Goal: Information Seeking & Learning: Learn about a topic

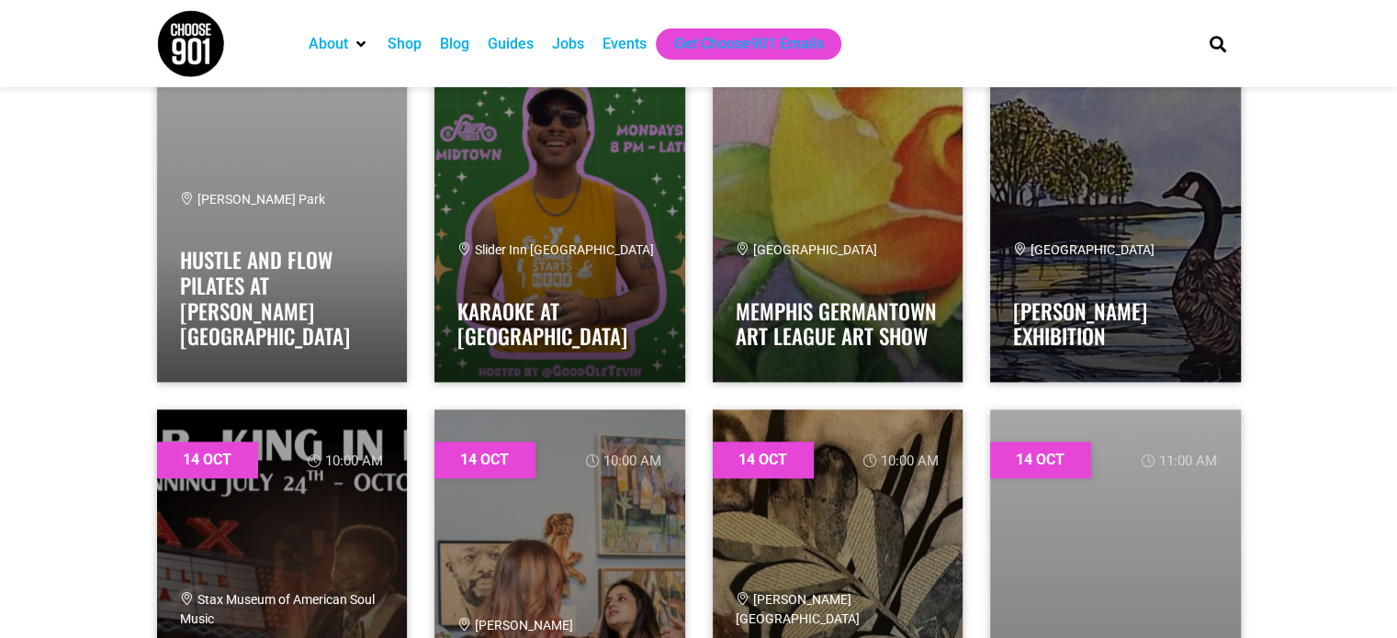
scroll to position [15792, 0]
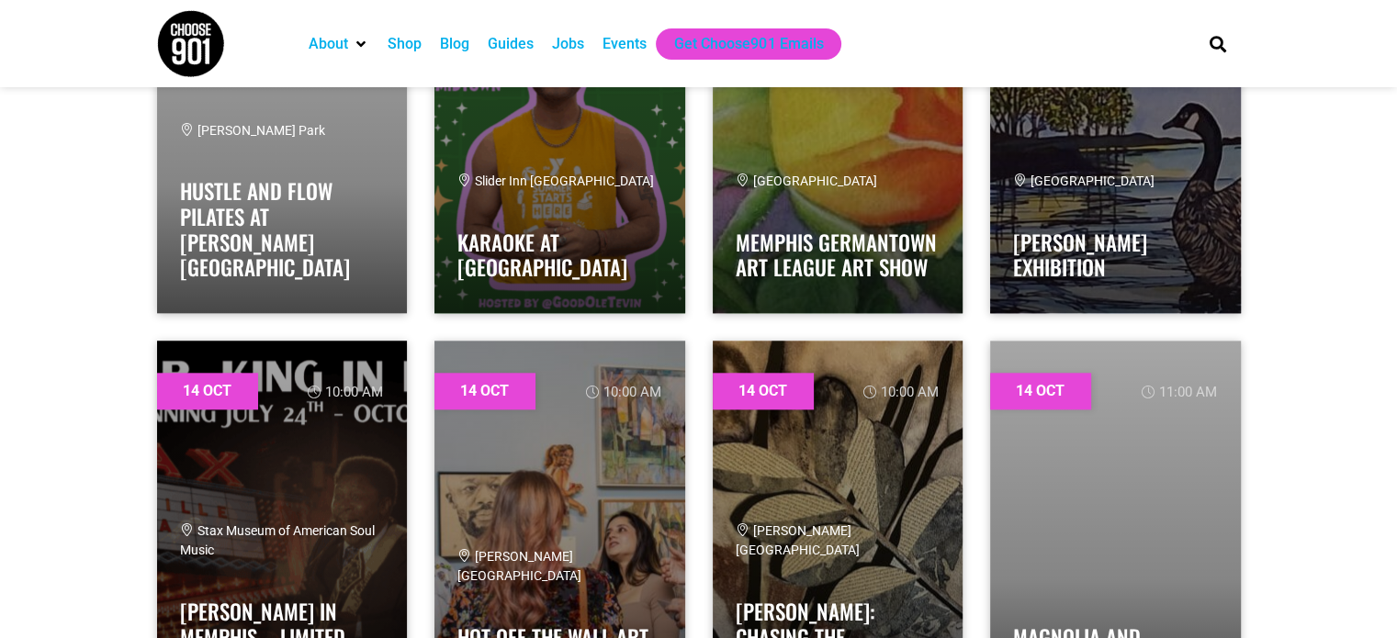
drag, startPoint x: 1271, startPoint y: 484, endPoint x: 1326, endPoint y: 490, distance: 55.5
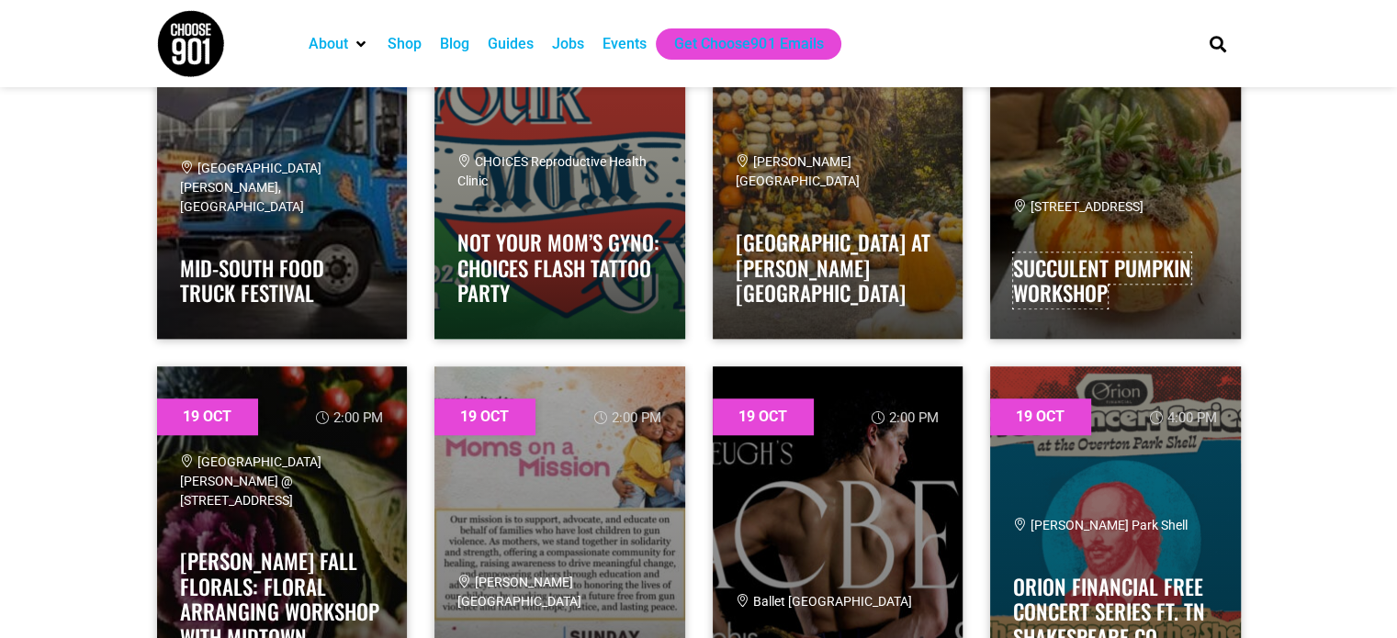
scroll to position [29565, 0]
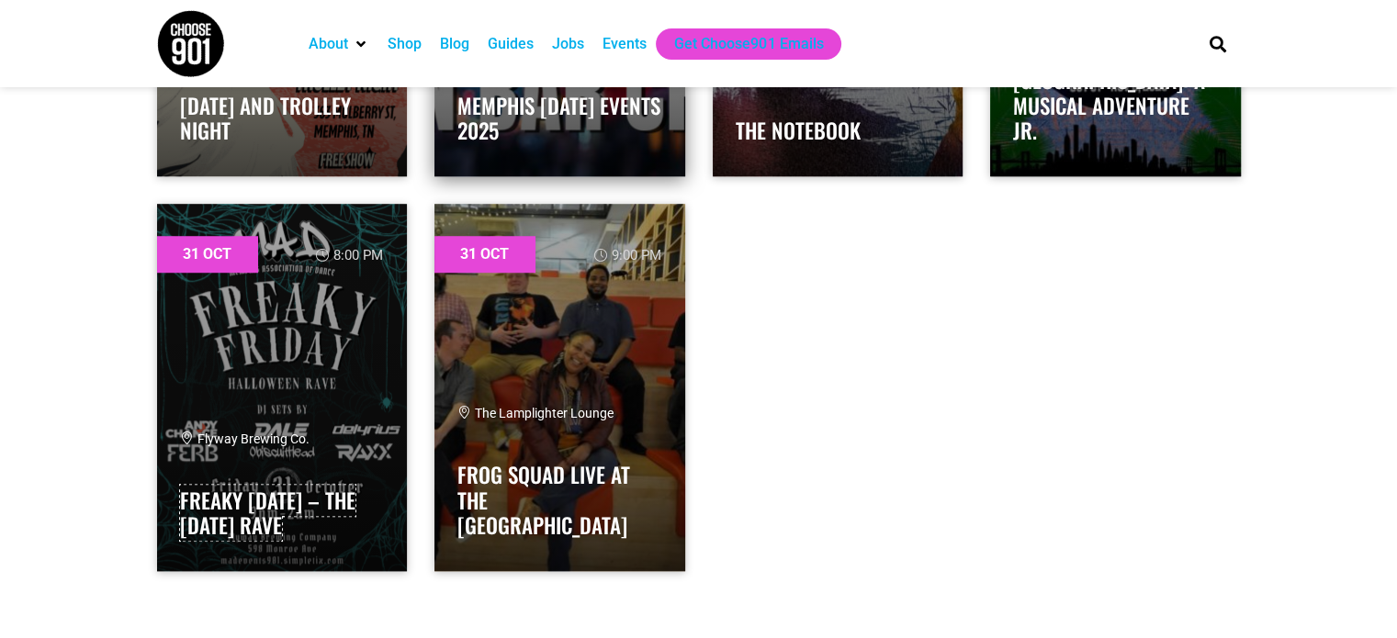
scroll to position [50132, 0]
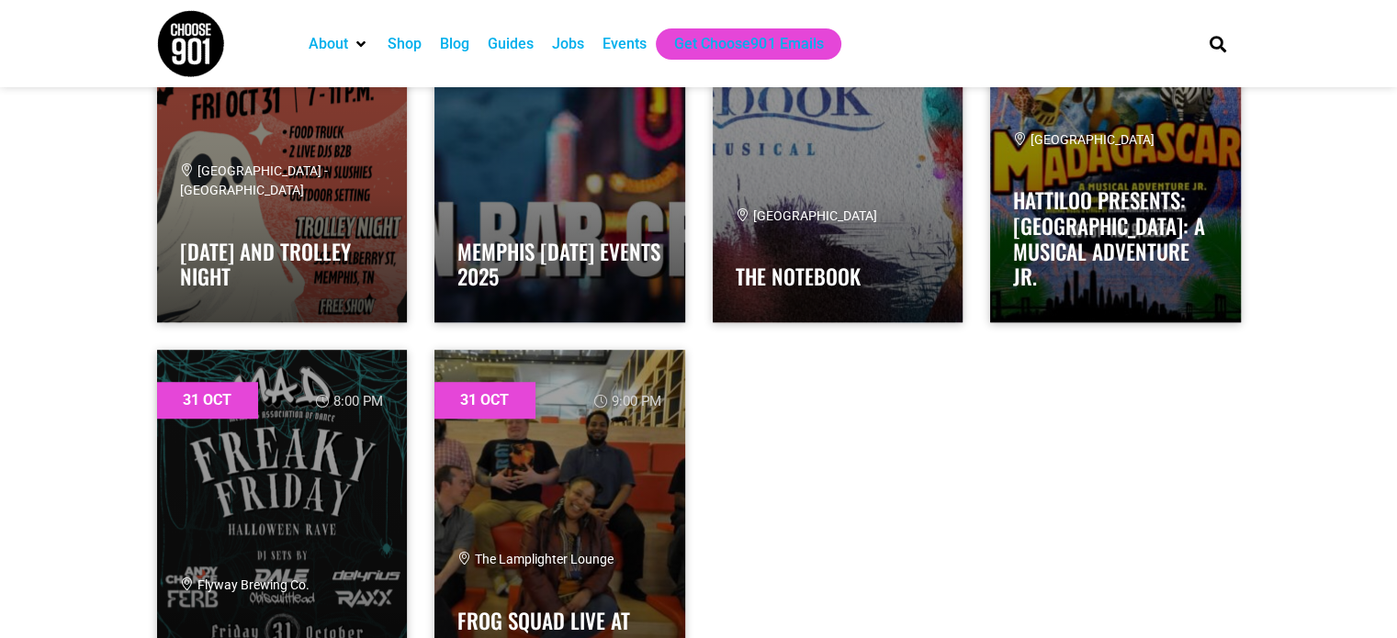
click at [611, 50] on div "Events" at bounding box center [624, 44] width 44 height 22
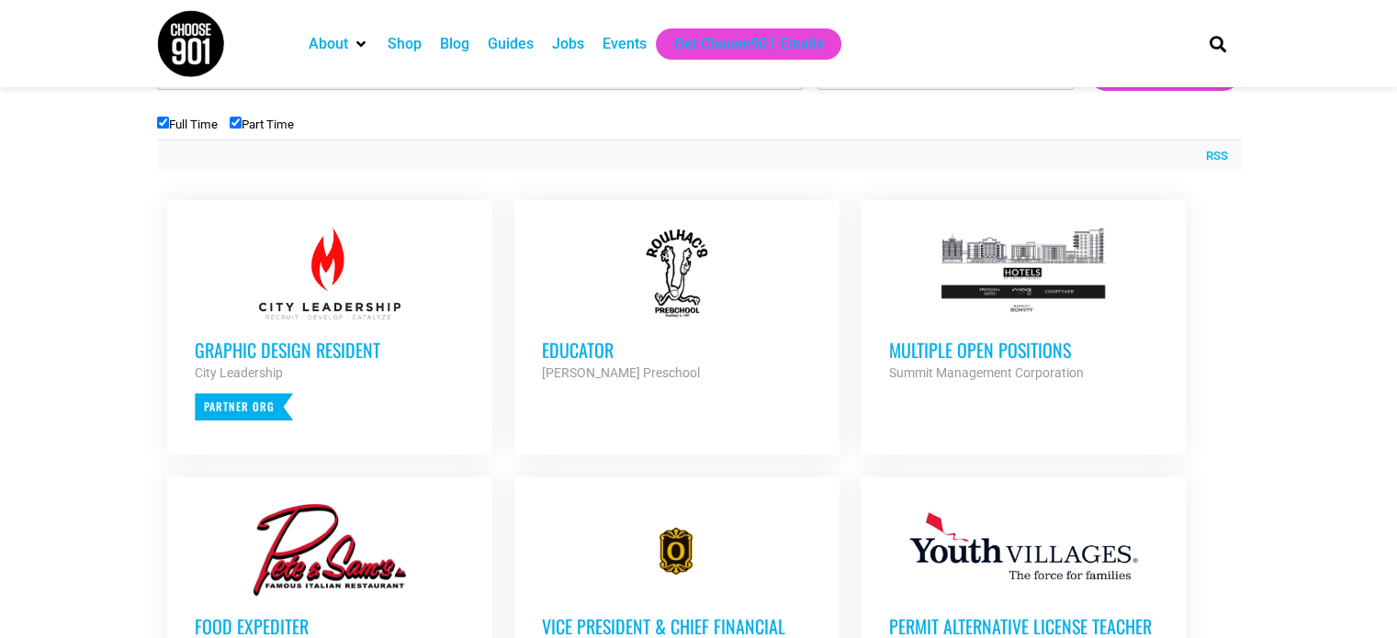
scroll to position [643, 0]
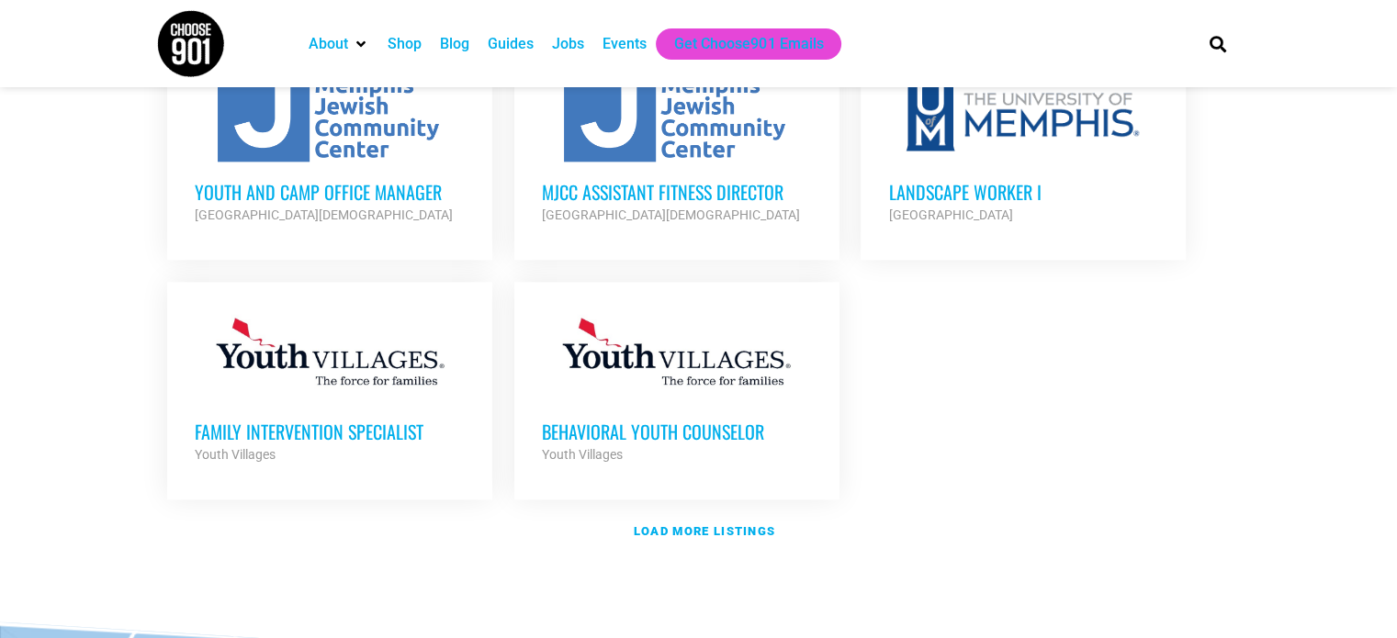
scroll to position [2164, 0]
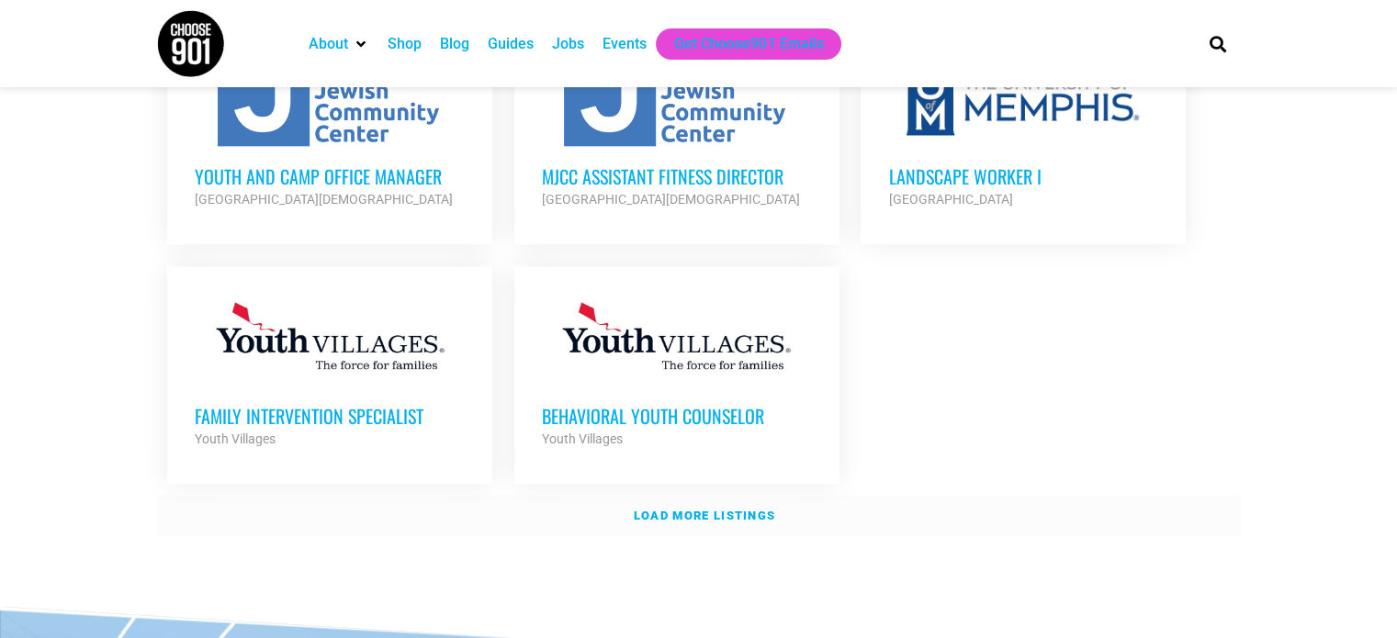
click at [685, 509] on strong "Load more listings" at bounding box center [704, 516] width 141 height 14
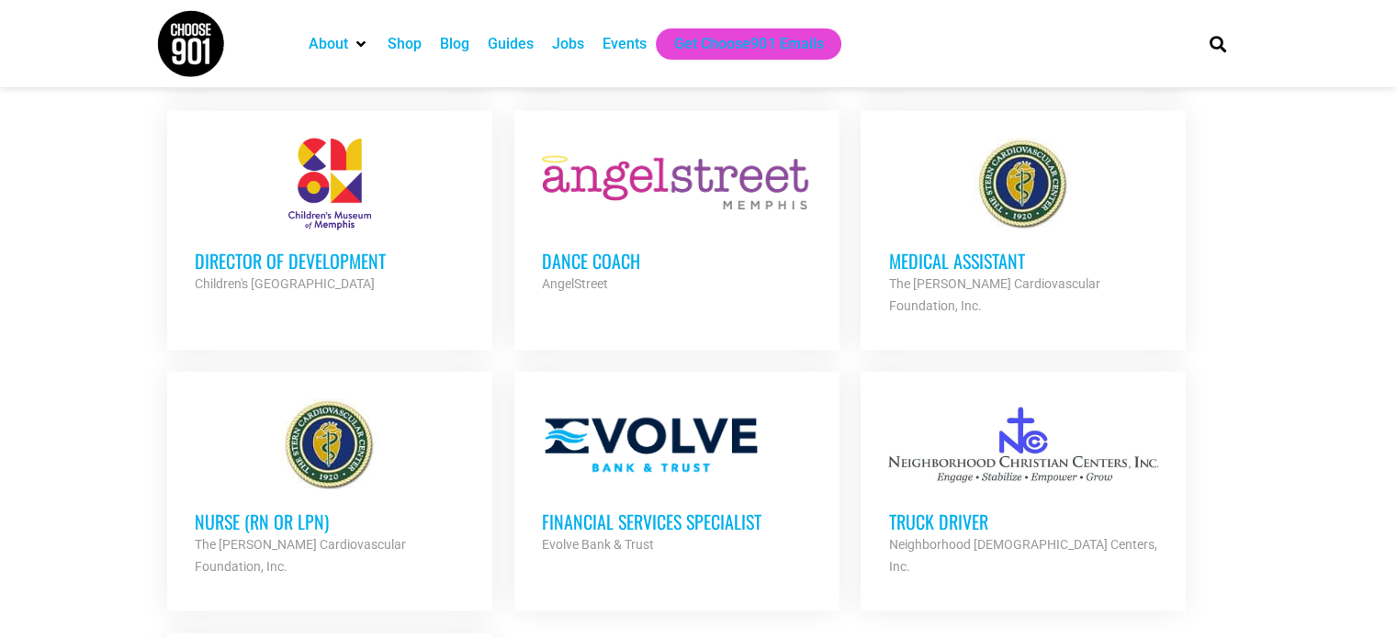
scroll to position [3817, 0]
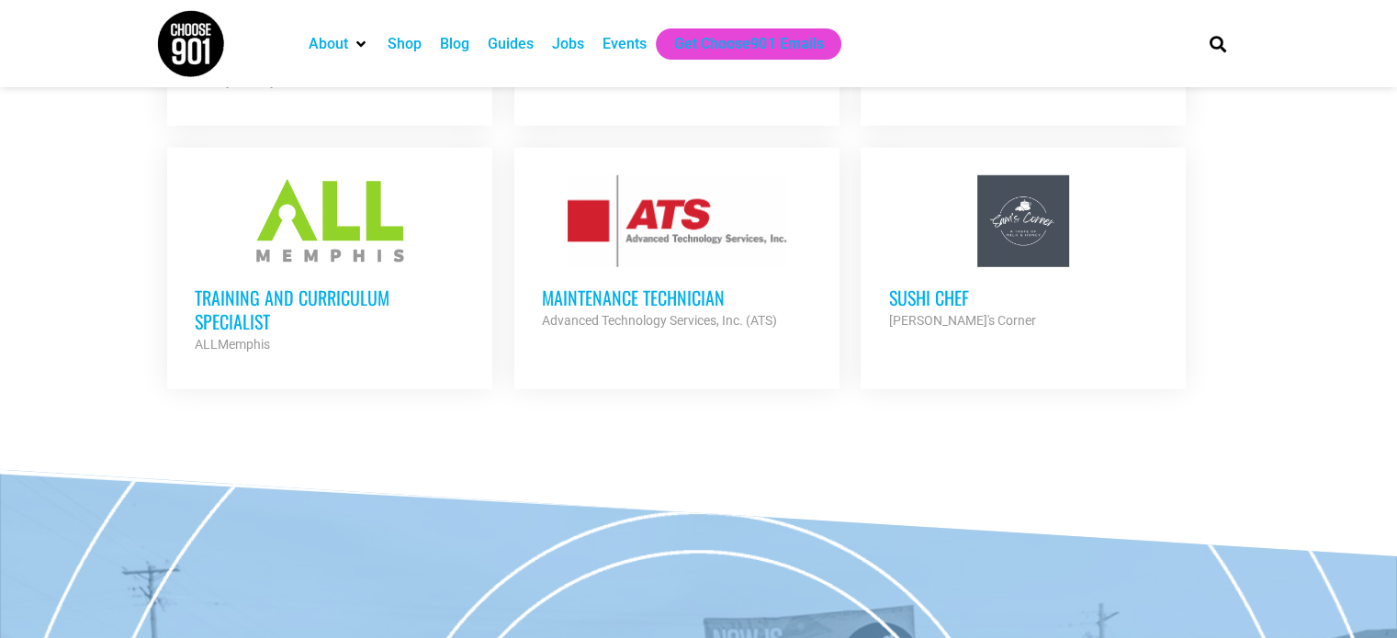
scroll to position [5561, 0]
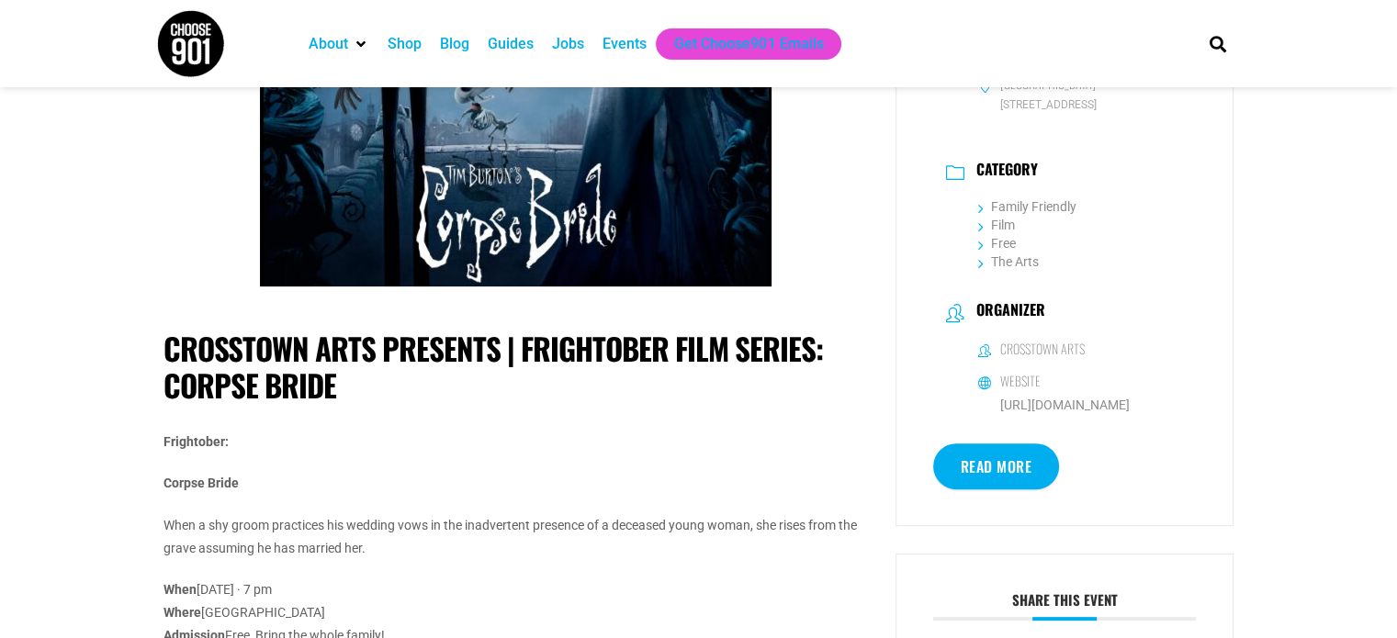
scroll to position [643, 0]
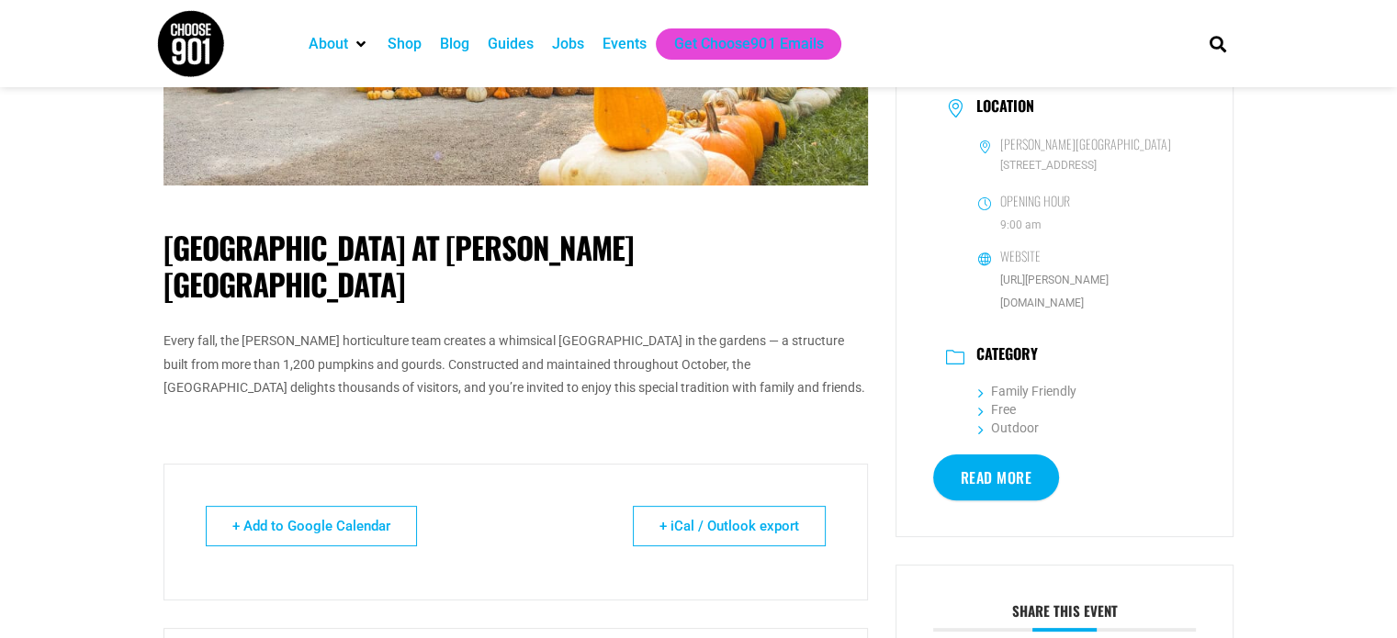
scroll to position [367, 0]
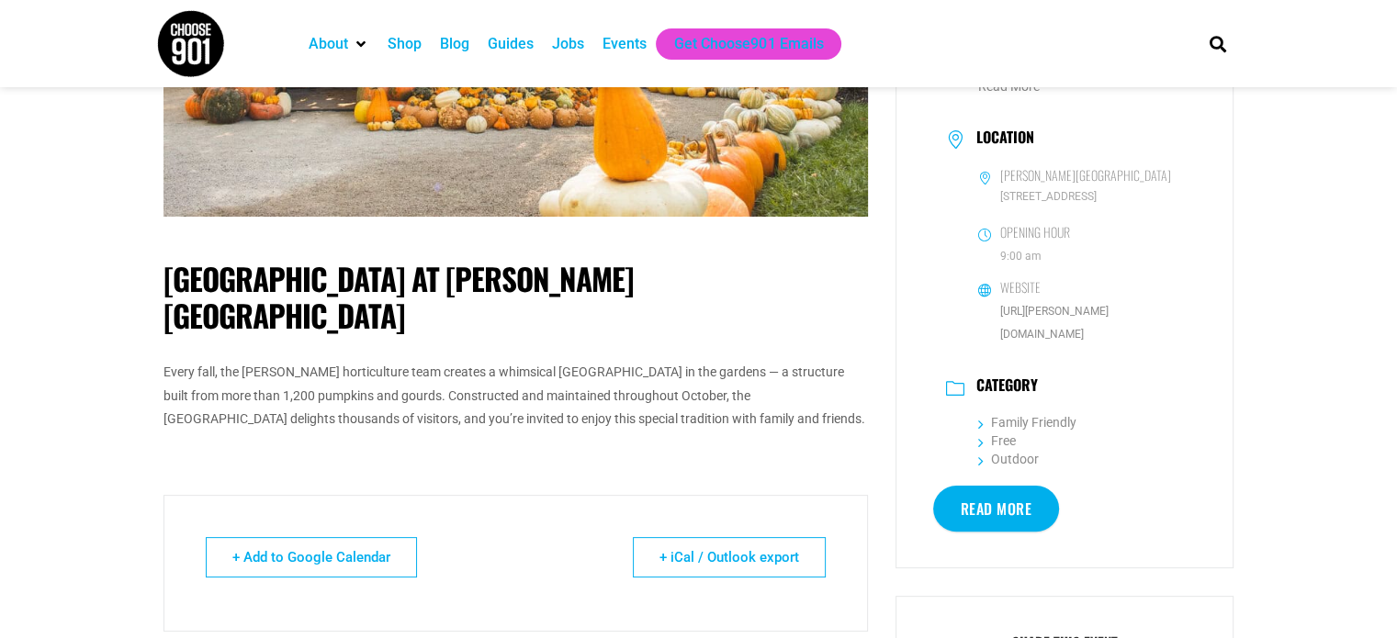
click at [984, 496] on link "Read More" at bounding box center [996, 509] width 127 height 46
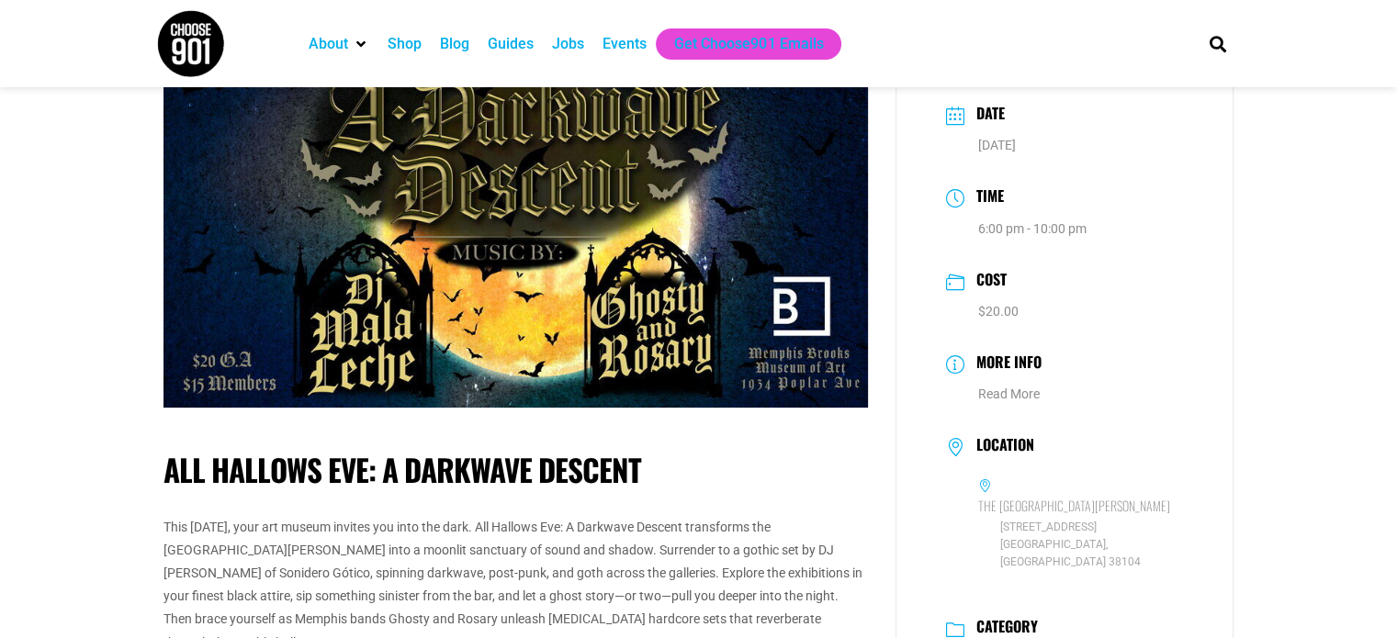
scroll to position [92, 0]
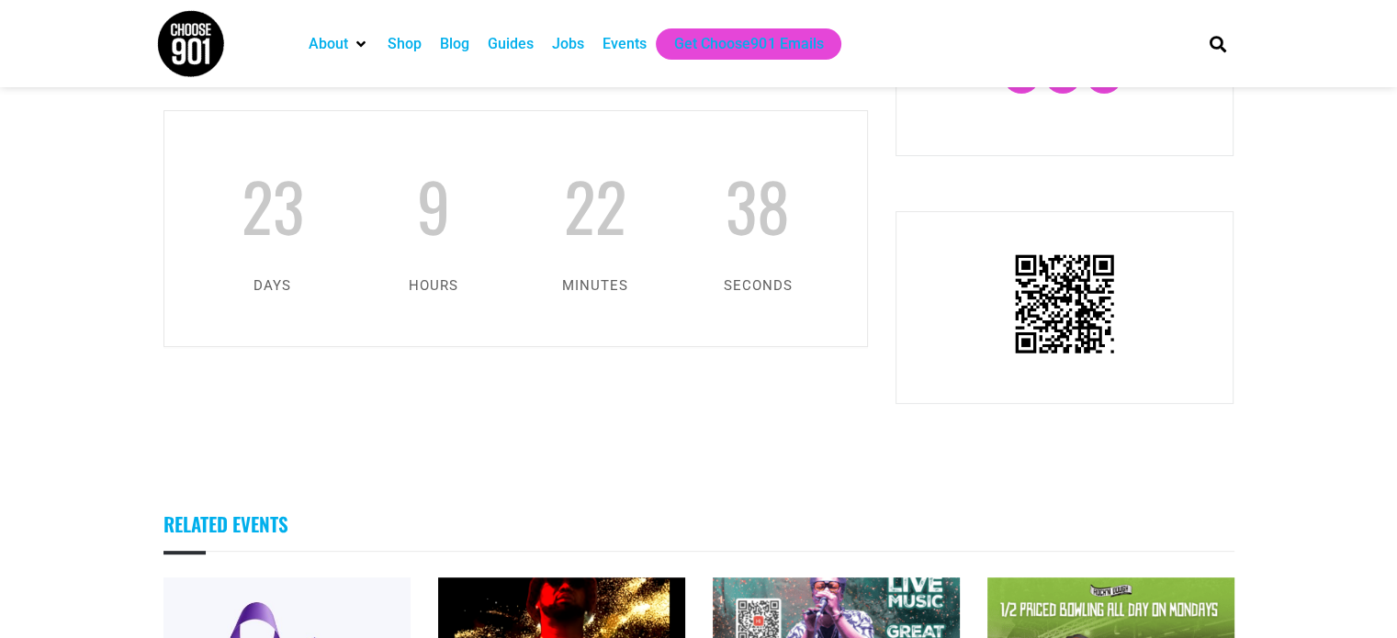
scroll to position [1010, 0]
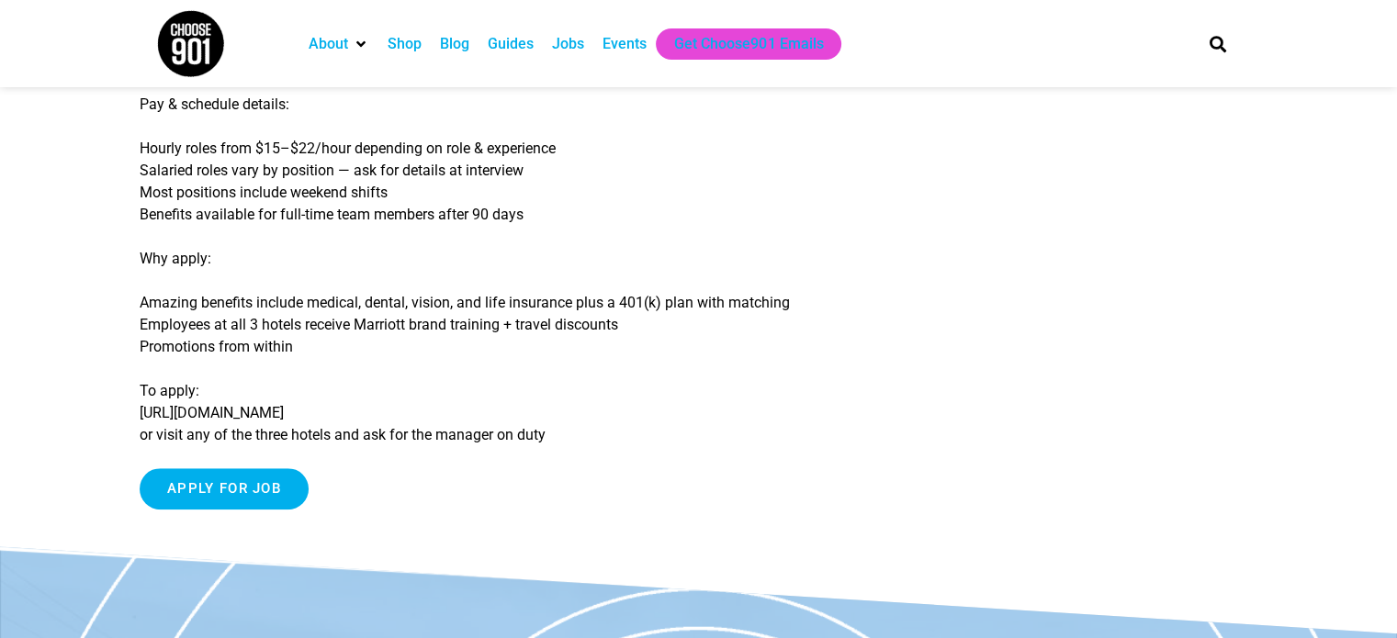
scroll to position [459, 0]
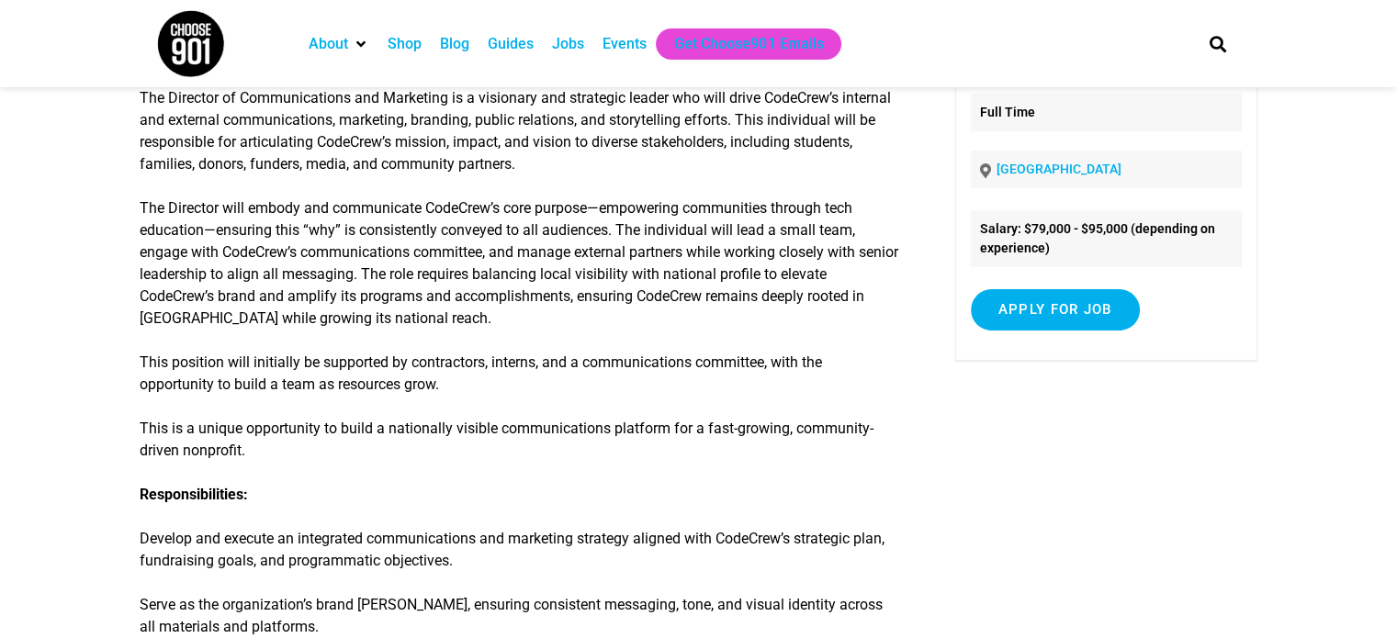
scroll to position [184, 0]
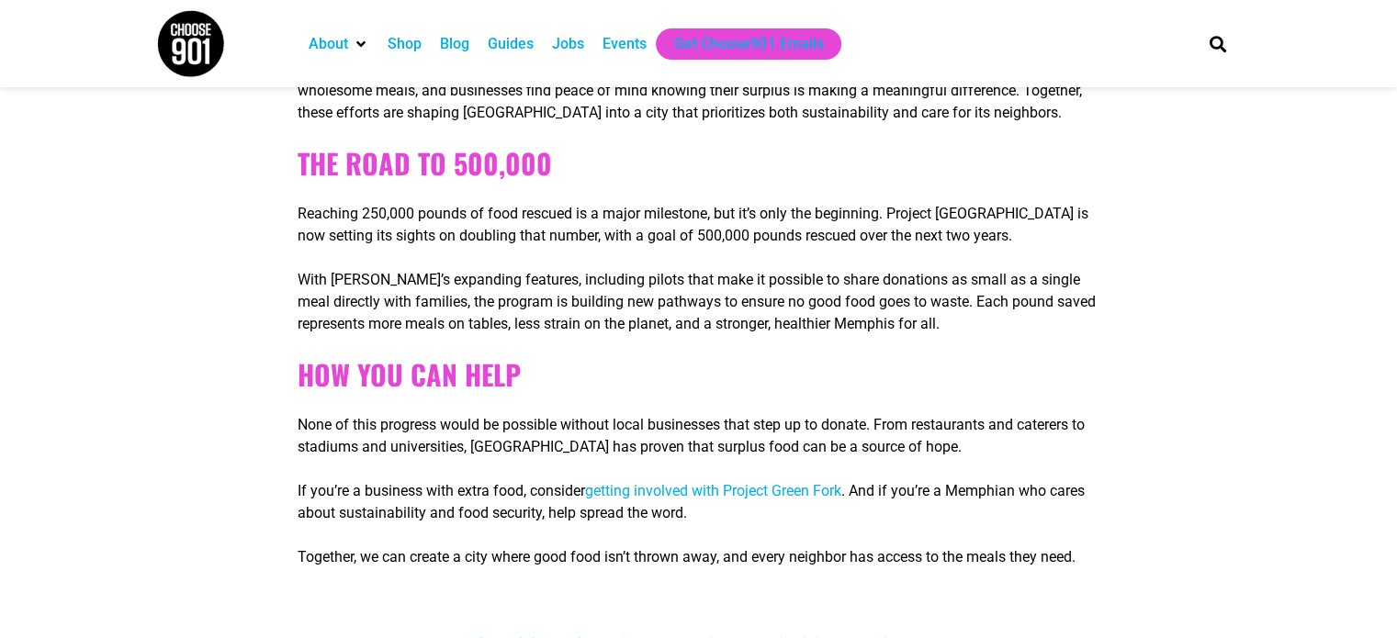
scroll to position [1377, 0]
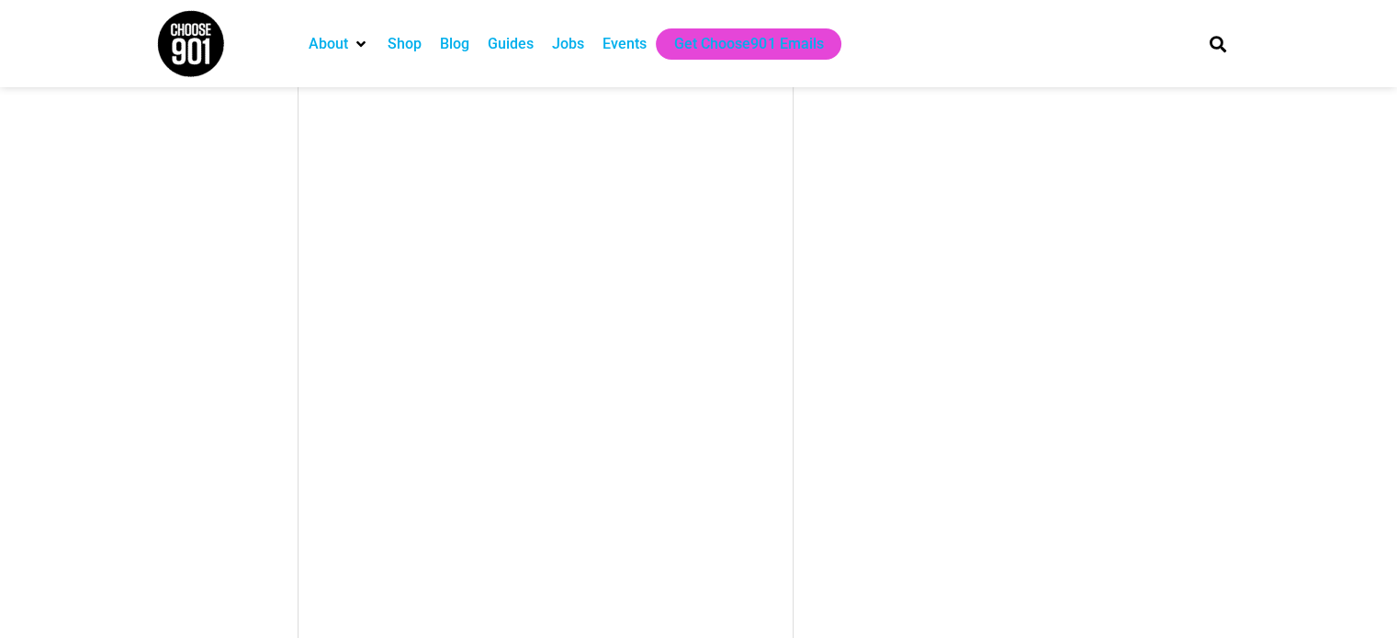
scroll to position [918, 0]
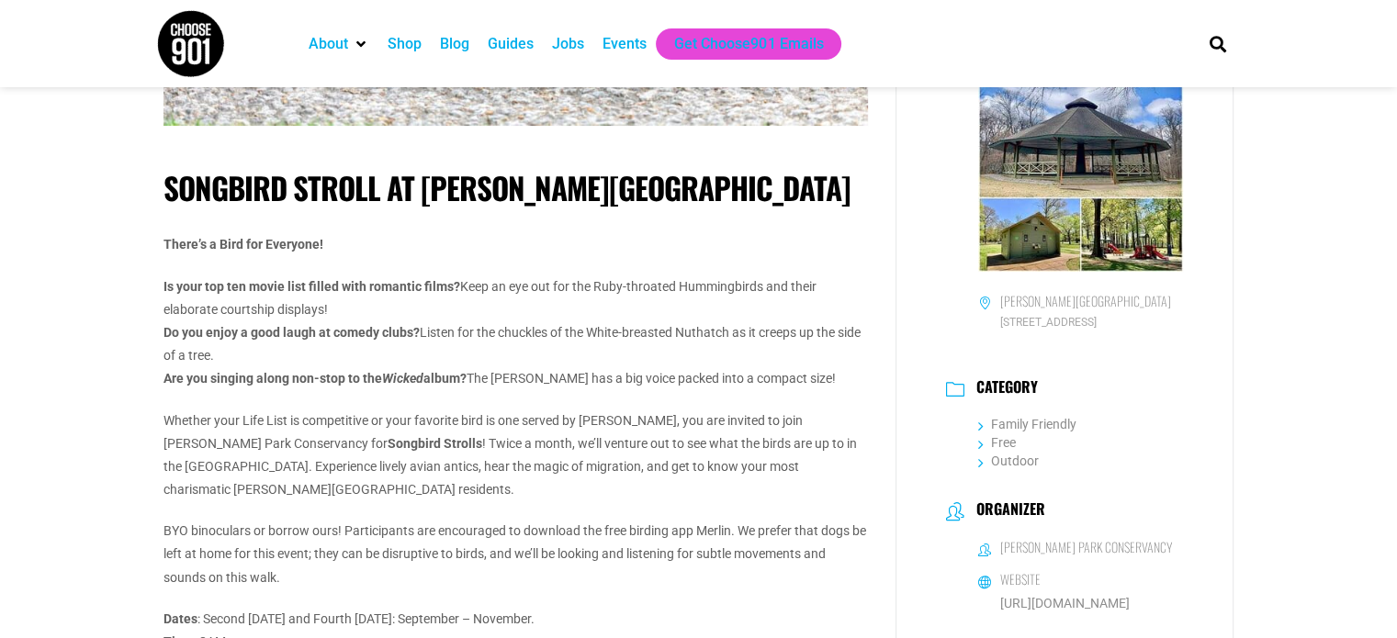
scroll to position [735, 0]
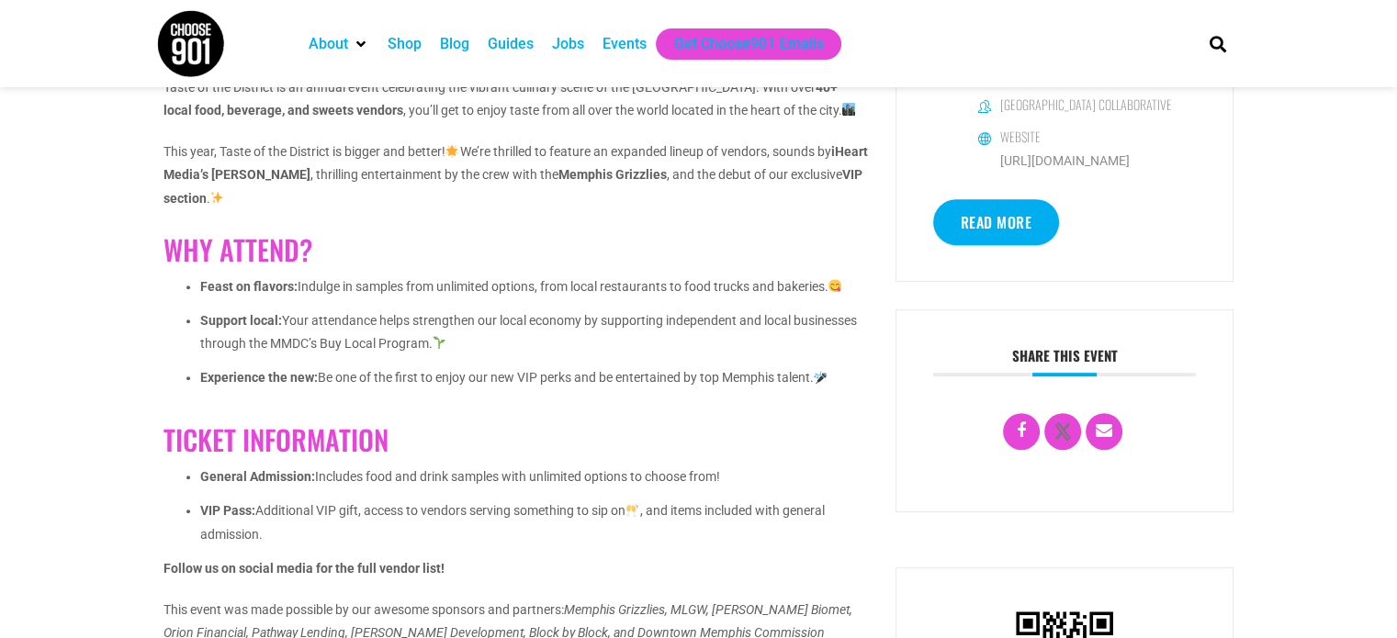
scroll to position [826, 0]
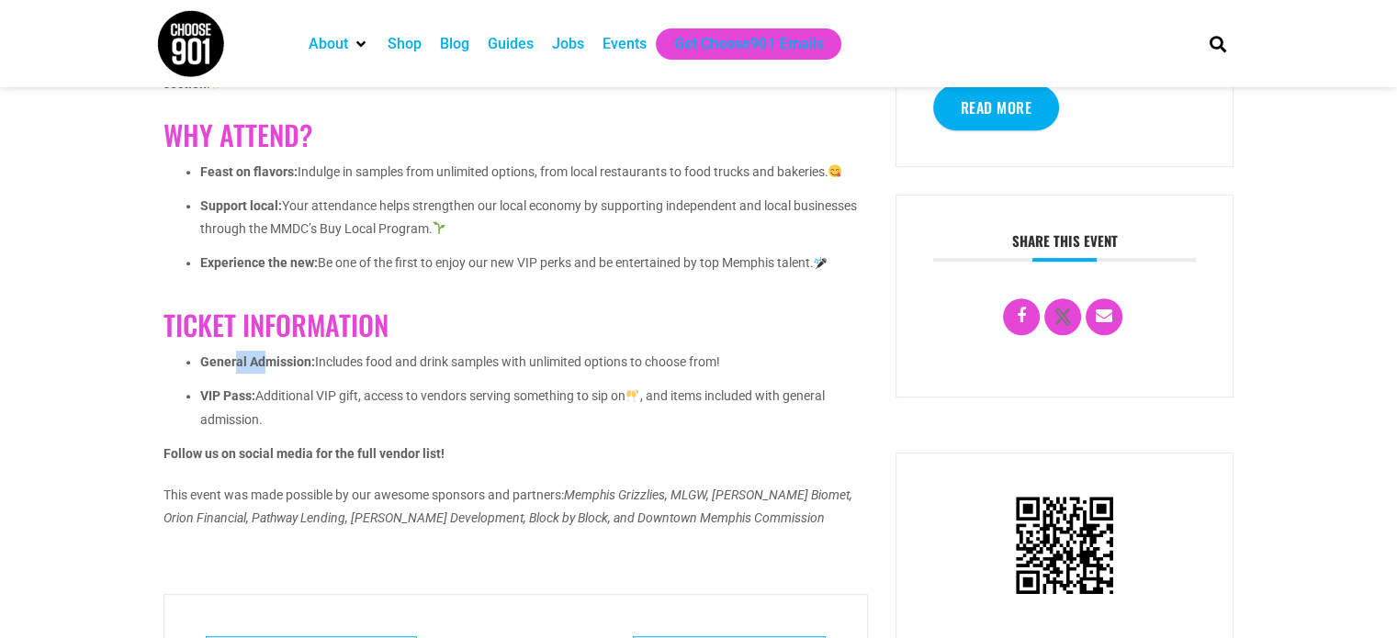
drag, startPoint x: 241, startPoint y: 371, endPoint x: 266, endPoint y: 370, distance: 25.7
click at [266, 370] on li "General Admission: Includes food and drink samples with unlimited options to ch…" at bounding box center [534, 368] width 668 height 34
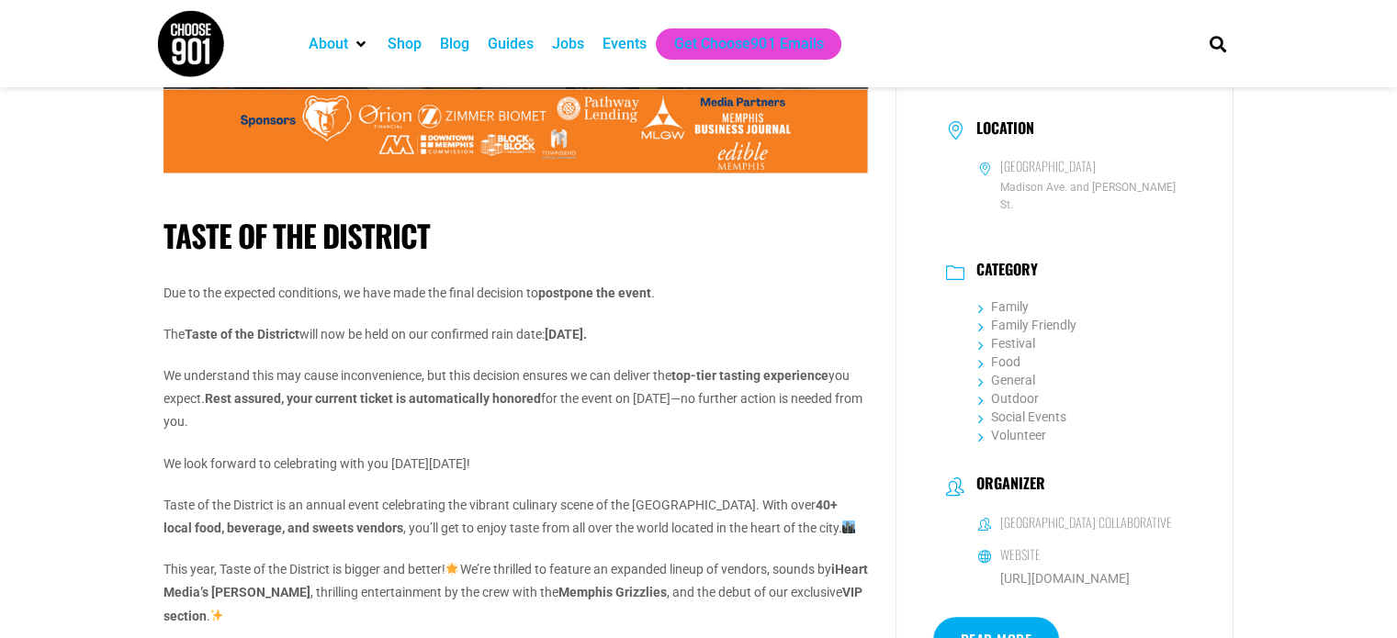
scroll to position [459, 0]
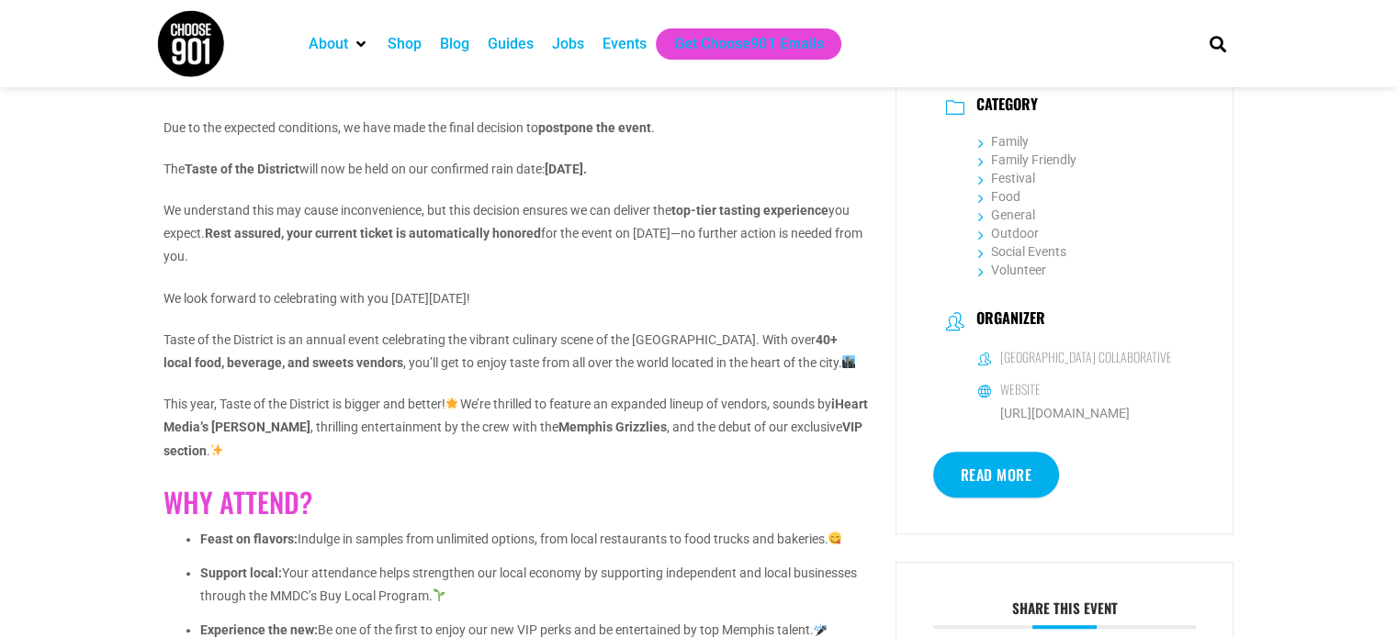
click at [981, 483] on link "Read More" at bounding box center [996, 475] width 127 height 46
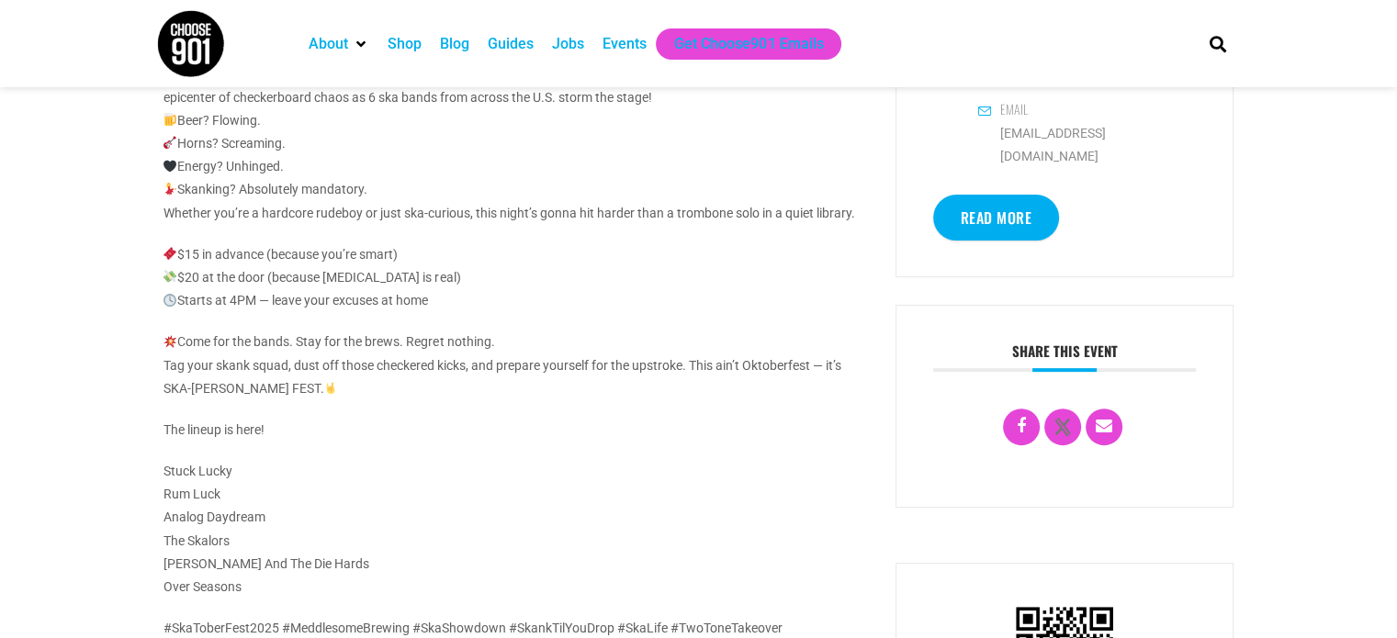
scroll to position [367, 0]
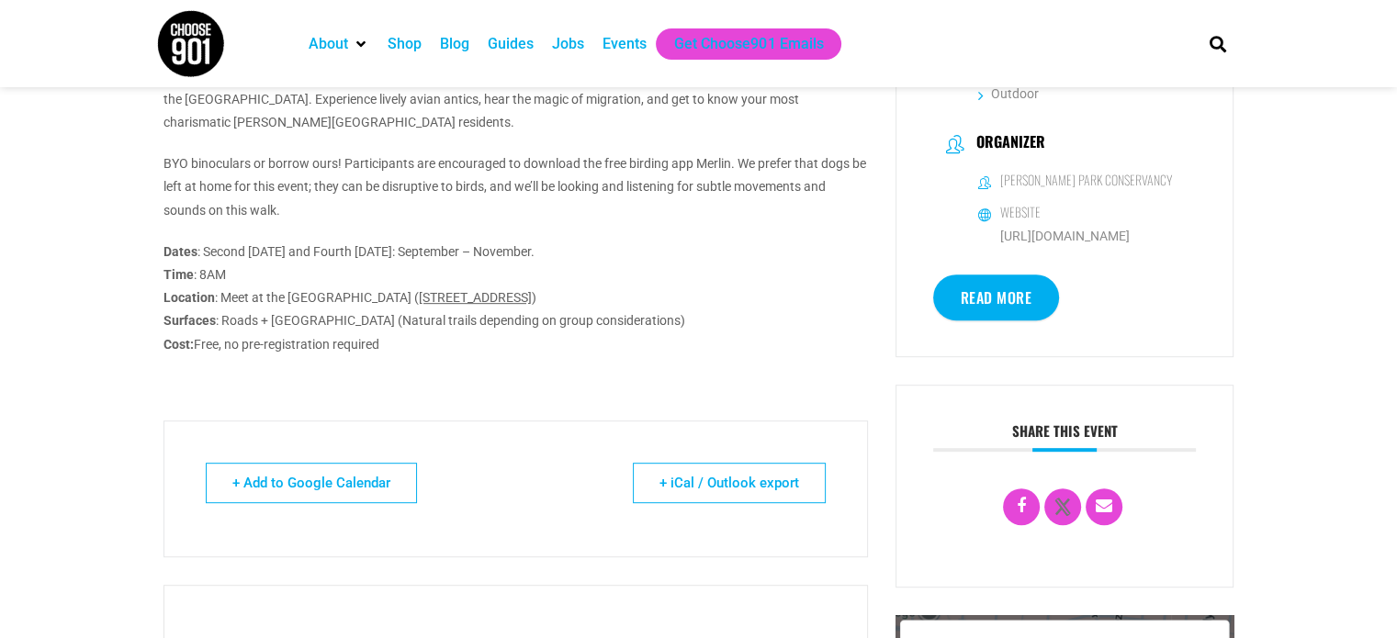
scroll to position [735, 0]
